Goal: Transaction & Acquisition: Purchase product/service

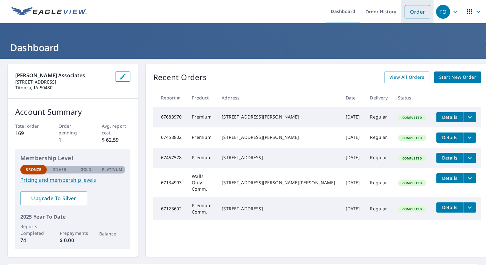
click at [412, 12] on link "Order" at bounding box center [418, 11] width 26 height 13
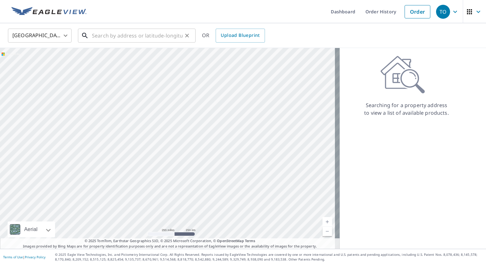
click at [130, 38] on input "text" at bounding box center [137, 36] width 91 height 18
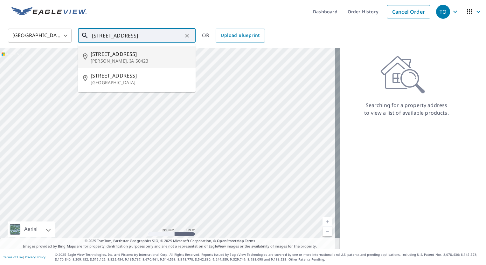
click at [91, 60] on p "[PERSON_NAME], IA 50423" at bounding box center [141, 61] width 100 height 6
type input "[STREET_ADDRESS][PERSON_NAME]"
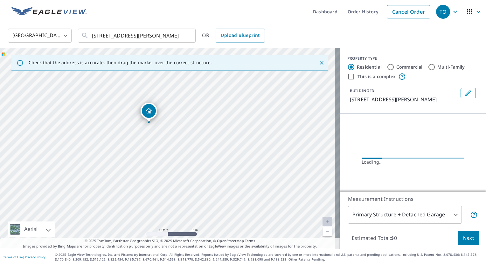
drag, startPoint x: 166, startPoint y: 127, endPoint x: 211, endPoint y: 244, distance: 125.8
click at [211, 244] on div "Check that the address is accurate, then drag the marker over the correct struc…" at bounding box center [170, 148] width 340 height 201
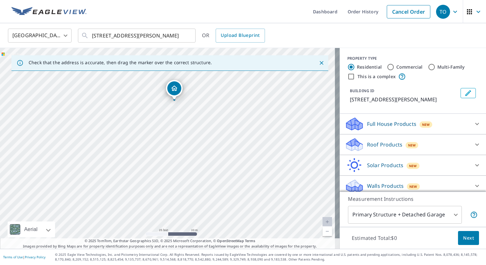
click at [214, 189] on div "[STREET_ADDRESS][PERSON_NAME]" at bounding box center [170, 148] width 340 height 201
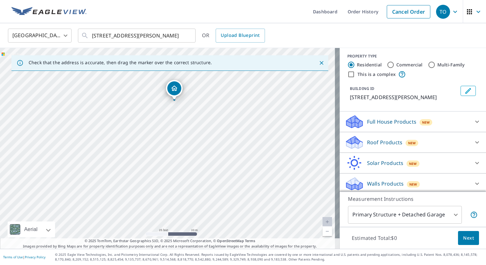
scroll to position [4, 0]
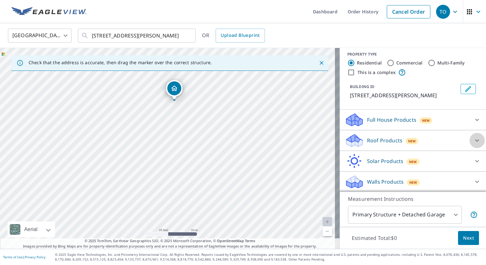
click at [473, 139] on icon at bounding box center [477, 141] width 8 height 8
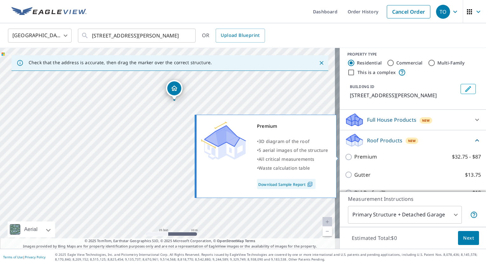
click at [345, 157] on input "Premium $32.75 - $87" at bounding box center [350, 157] width 10 height 8
checkbox input "true"
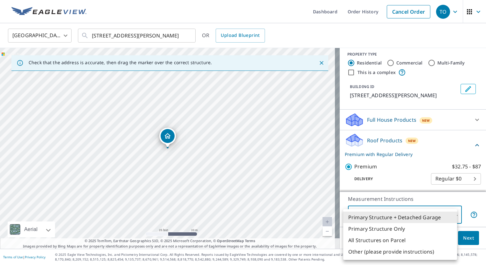
click at [451, 215] on body "TO TO Dashboard Order History Cancel Order TO [GEOGRAPHIC_DATA] [GEOGRAPHIC_DAT…" at bounding box center [243, 132] width 486 height 265
click at [391, 229] on li "Primary Structure Only" at bounding box center [400, 228] width 114 height 11
type input "2"
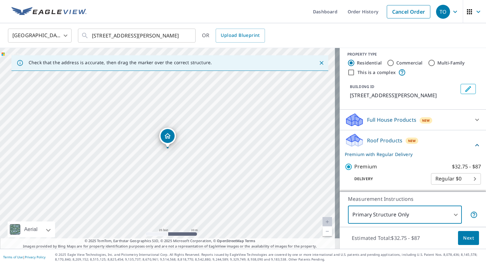
click at [463, 239] on span "Next" at bounding box center [468, 239] width 11 height 8
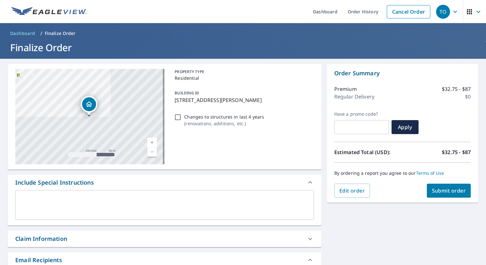
click at [444, 191] on span "Submit order" at bounding box center [449, 190] width 34 height 7
